Goal: Task Accomplishment & Management: Complete application form

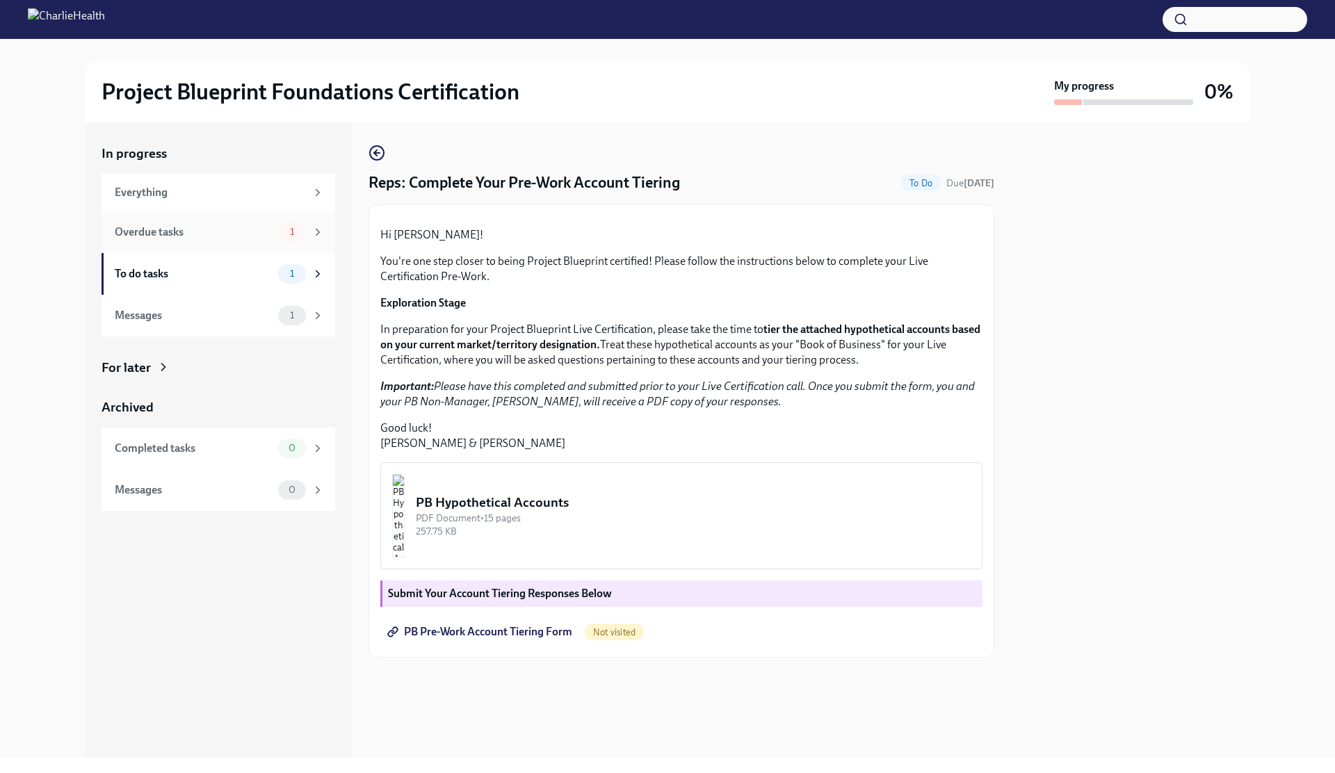
click at [243, 227] on div "Overdue tasks" at bounding box center [194, 232] width 158 height 15
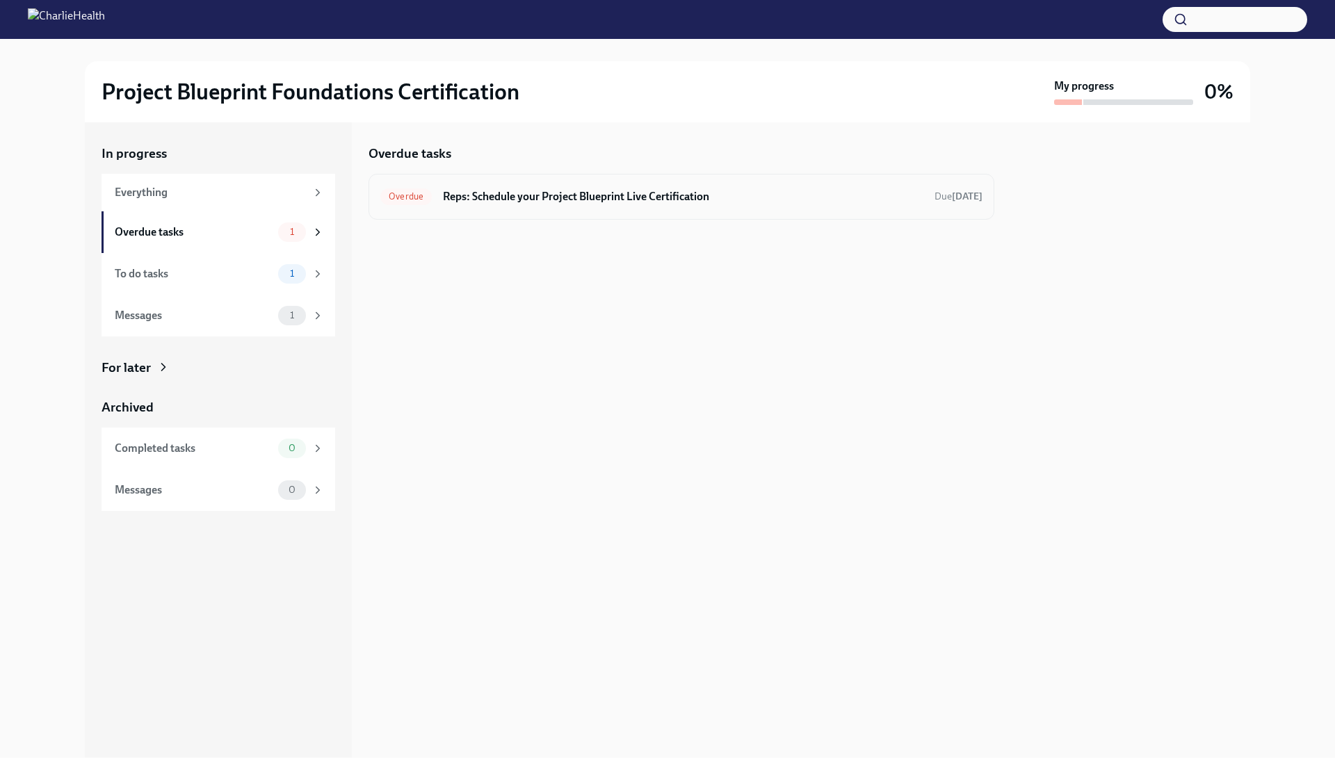
click at [523, 193] on h6 "Reps: Schedule your Project Blueprint Live Certification" at bounding box center [683, 196] width 480 height 15
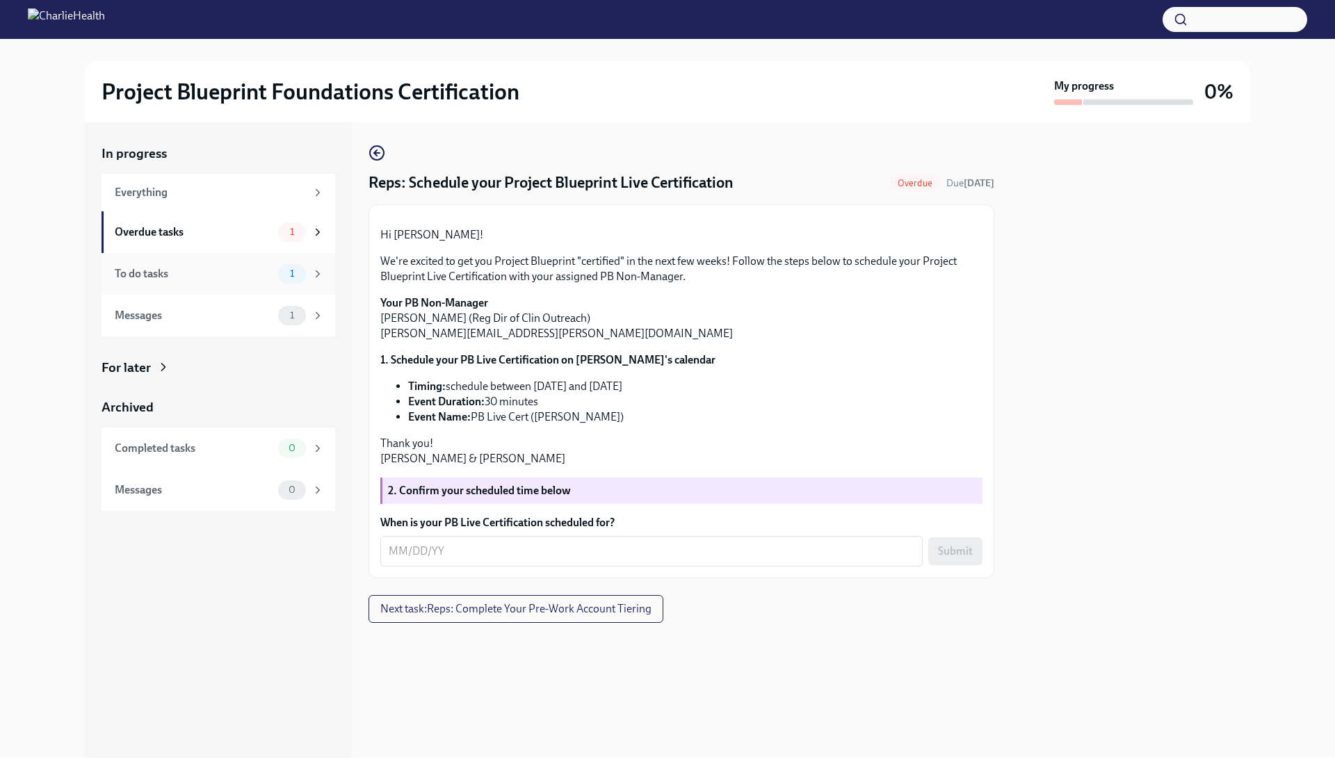
click at [259, 270] on div "To do tasks" at bounding box center [194, 273] width 158 height 15
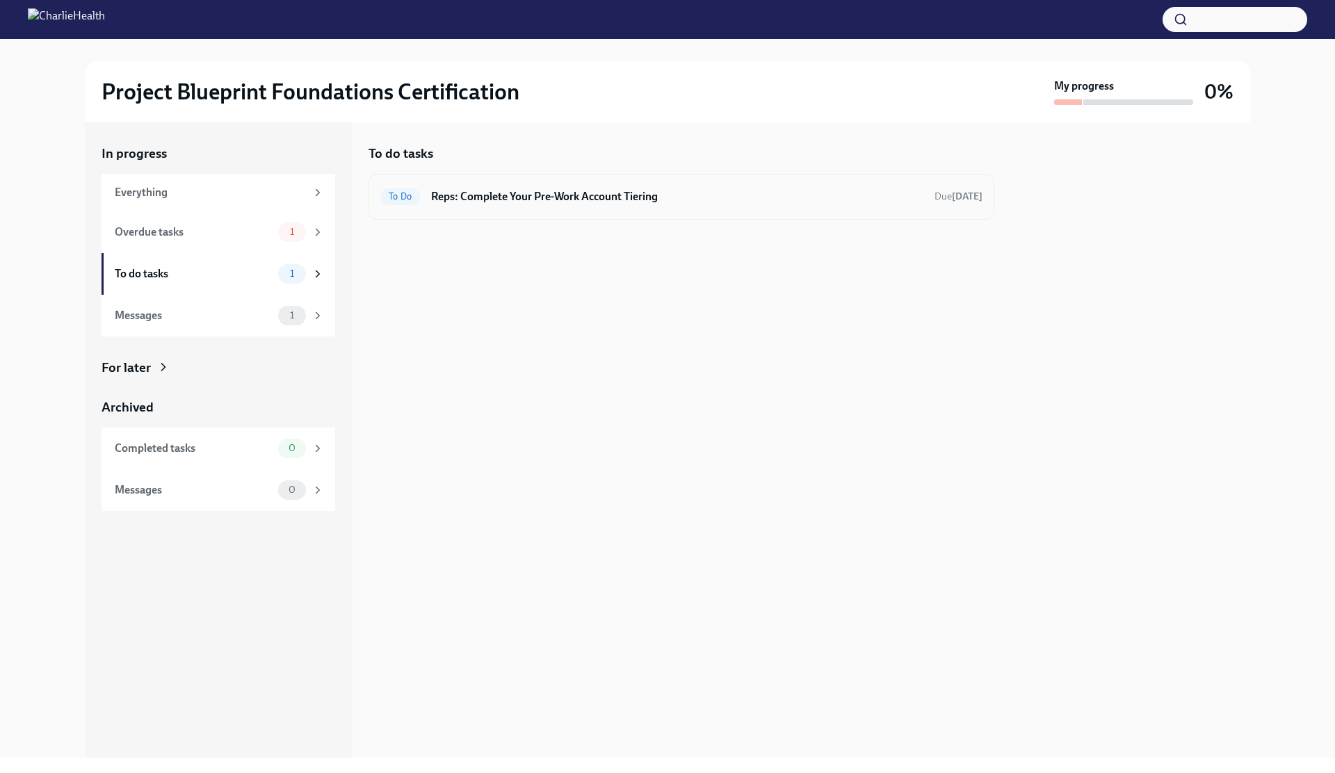
click at [564, 186] on div "To Do Reps: Complete Your Pre-Work Account Tiering Due [DATE]" at bounding box center [681, 197] width 602 height 22
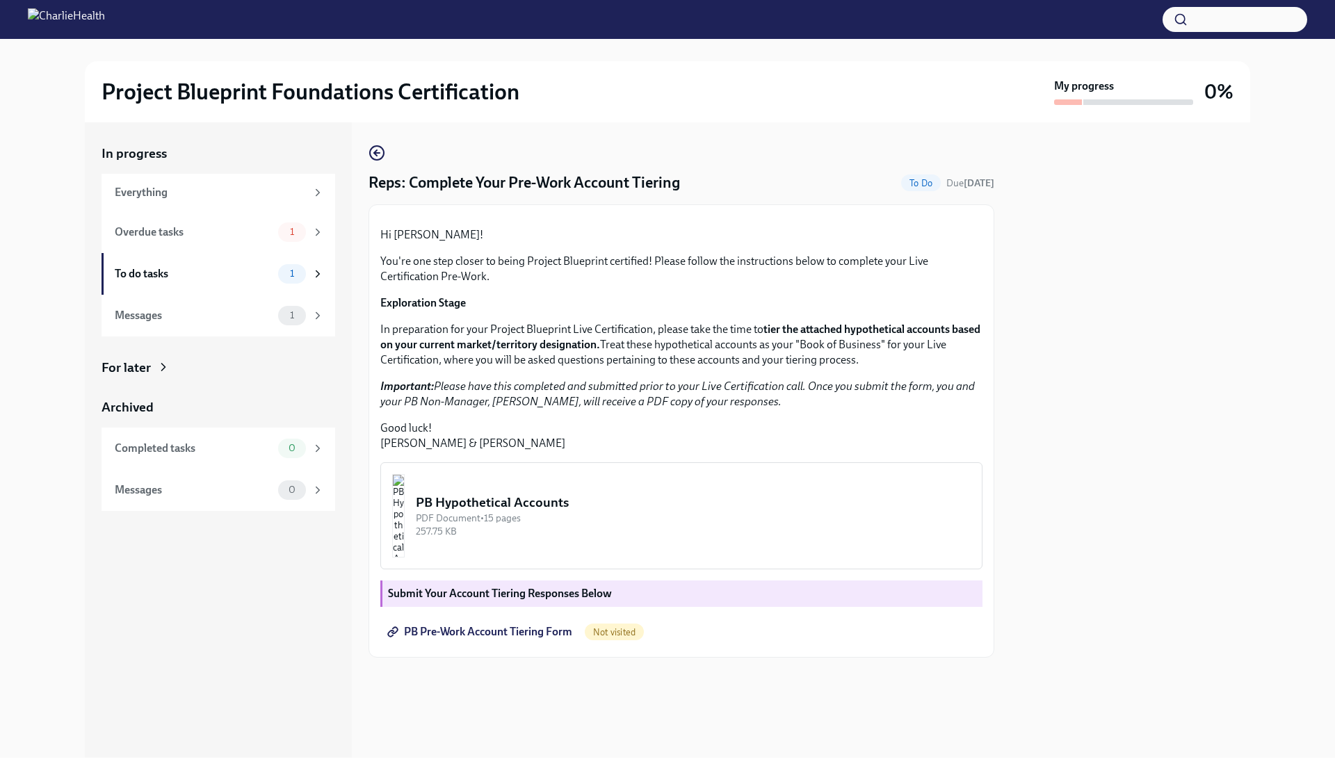
scroll to position [90, 0]
click at [523, 639] on span "PB Pre-Work Account Tiering Form" at bounding box center [481, 632] width 182 height 14
